Goal: Navigation & Orientation: Understand site structure

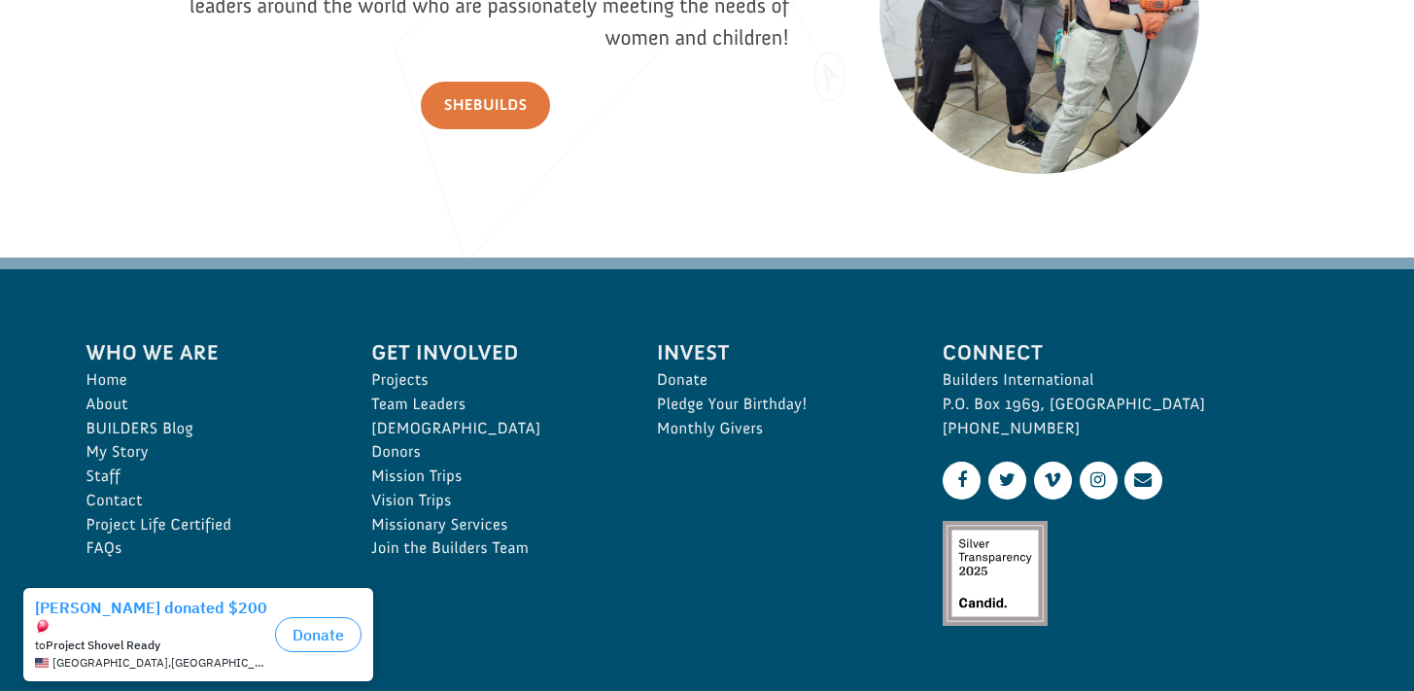
scroll to position [2953, 0]
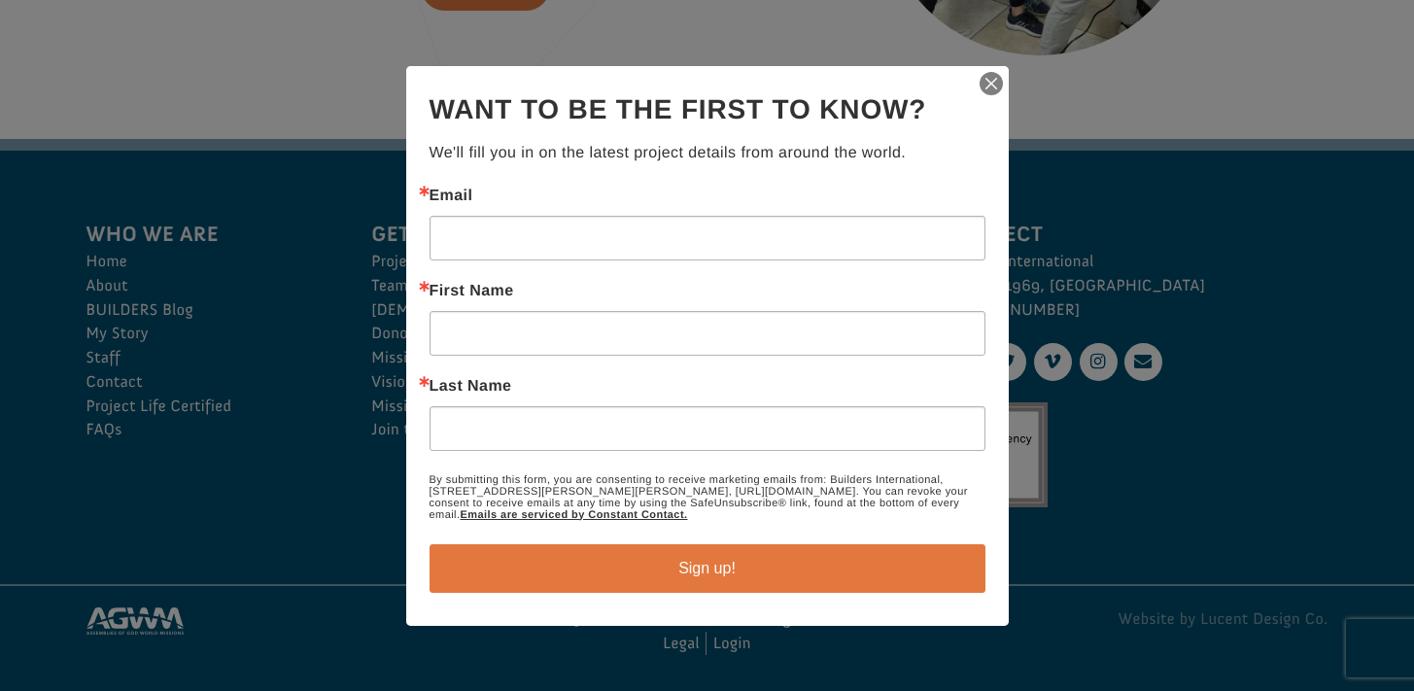
click at [995, 85] on img "button" at bounding box center [990, 83] width 27 height 27
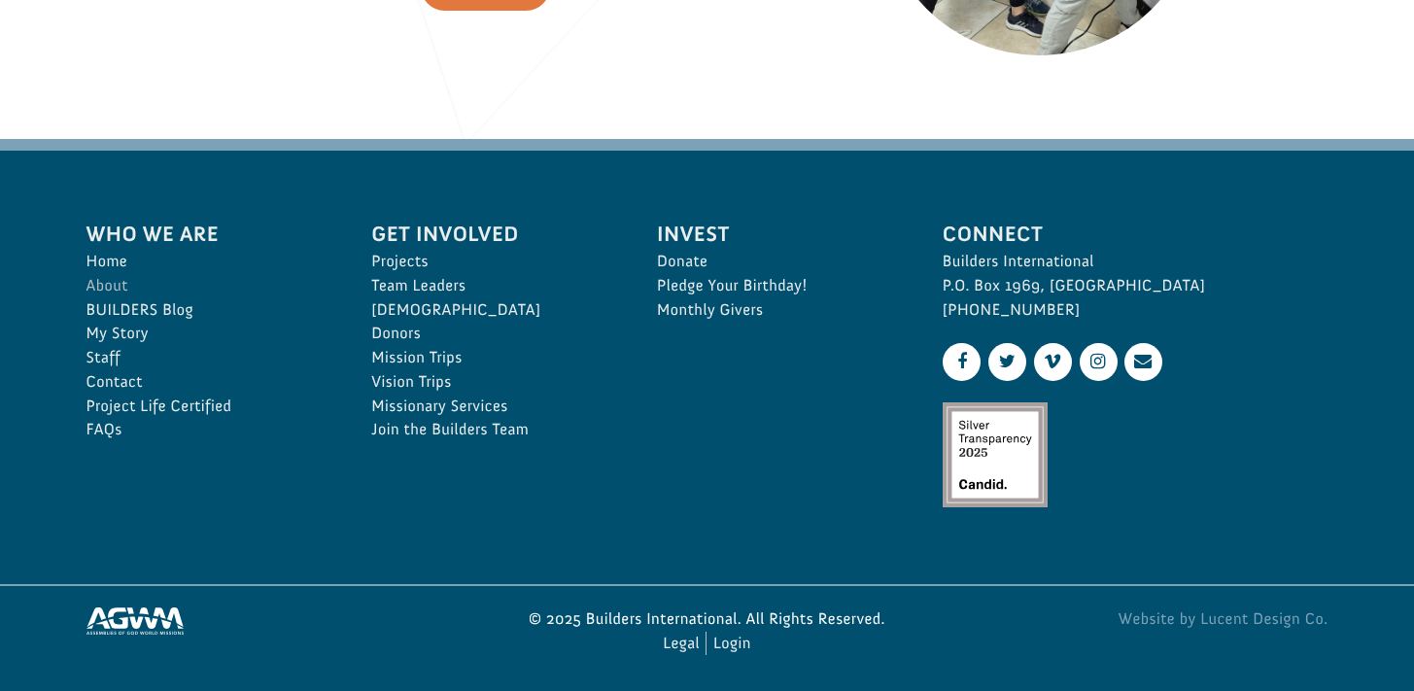
click at [90, 293] on link "About" at bounding box center [207, 286] width 243 height 24
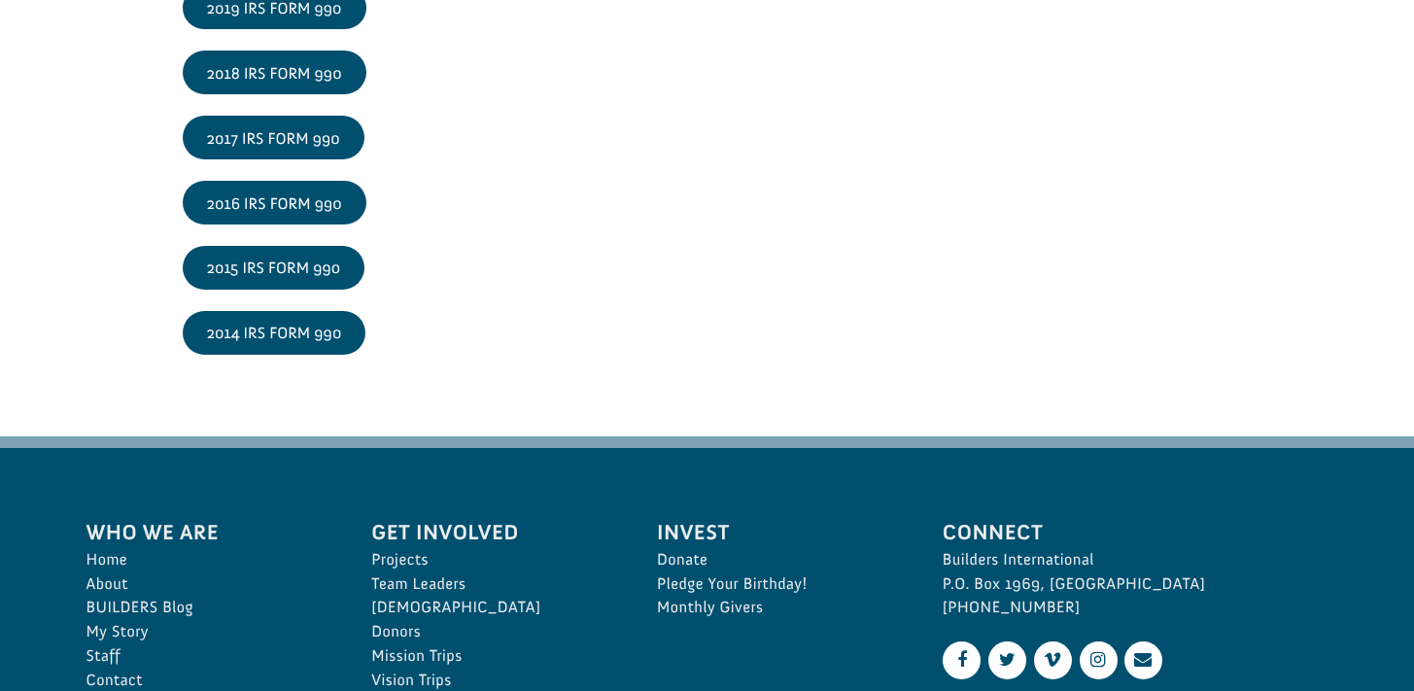
scroll to position [3326, 0]
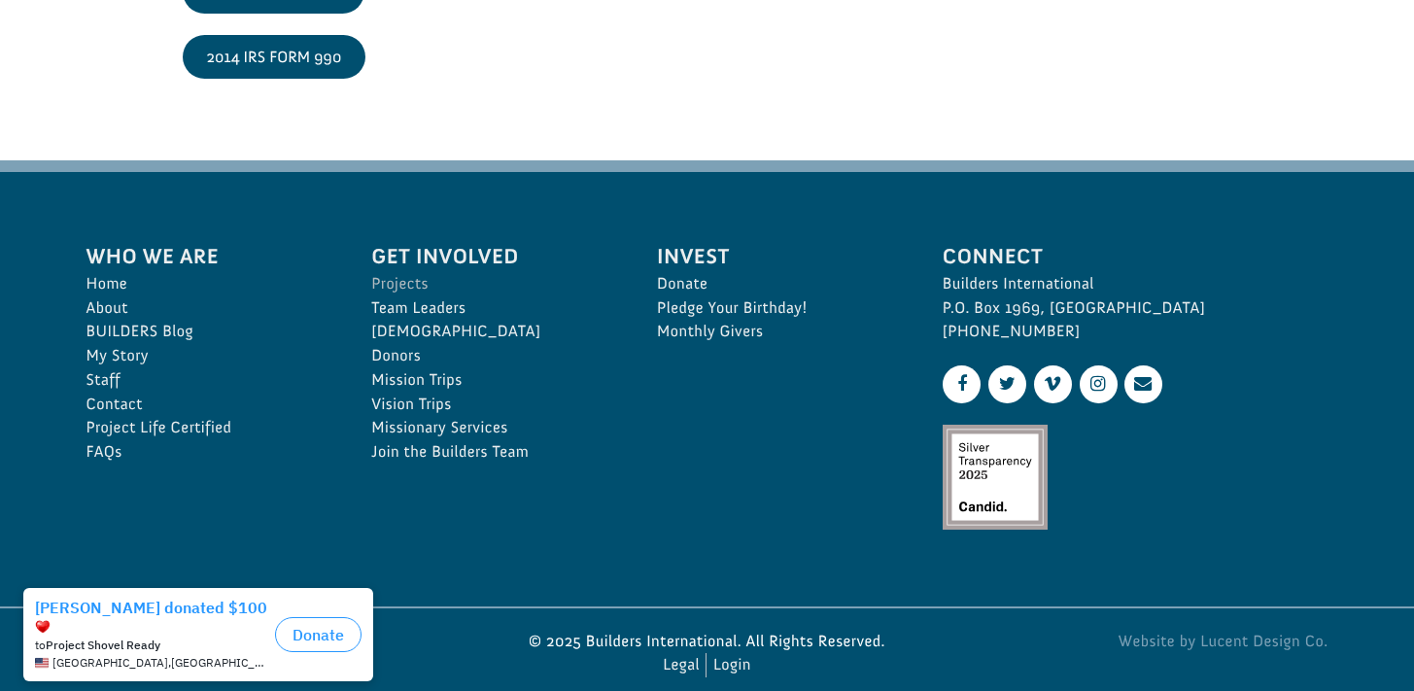
click at [379, 285] on link "Projects" at bounding box center [492, 284] width 243 height 24
